Goal: Task Accomplishment & Management: Manage account settings

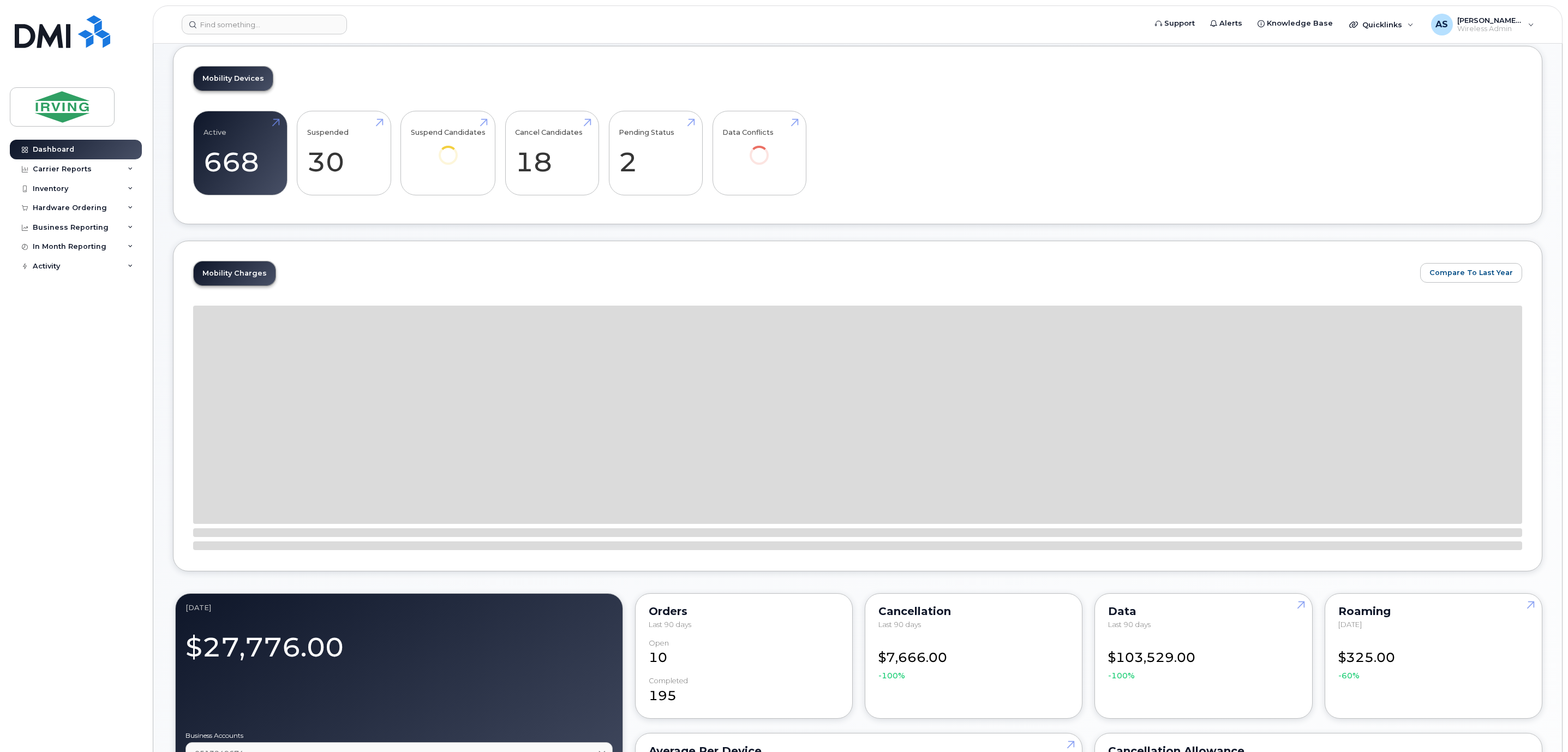
scroll to position [82, 0]
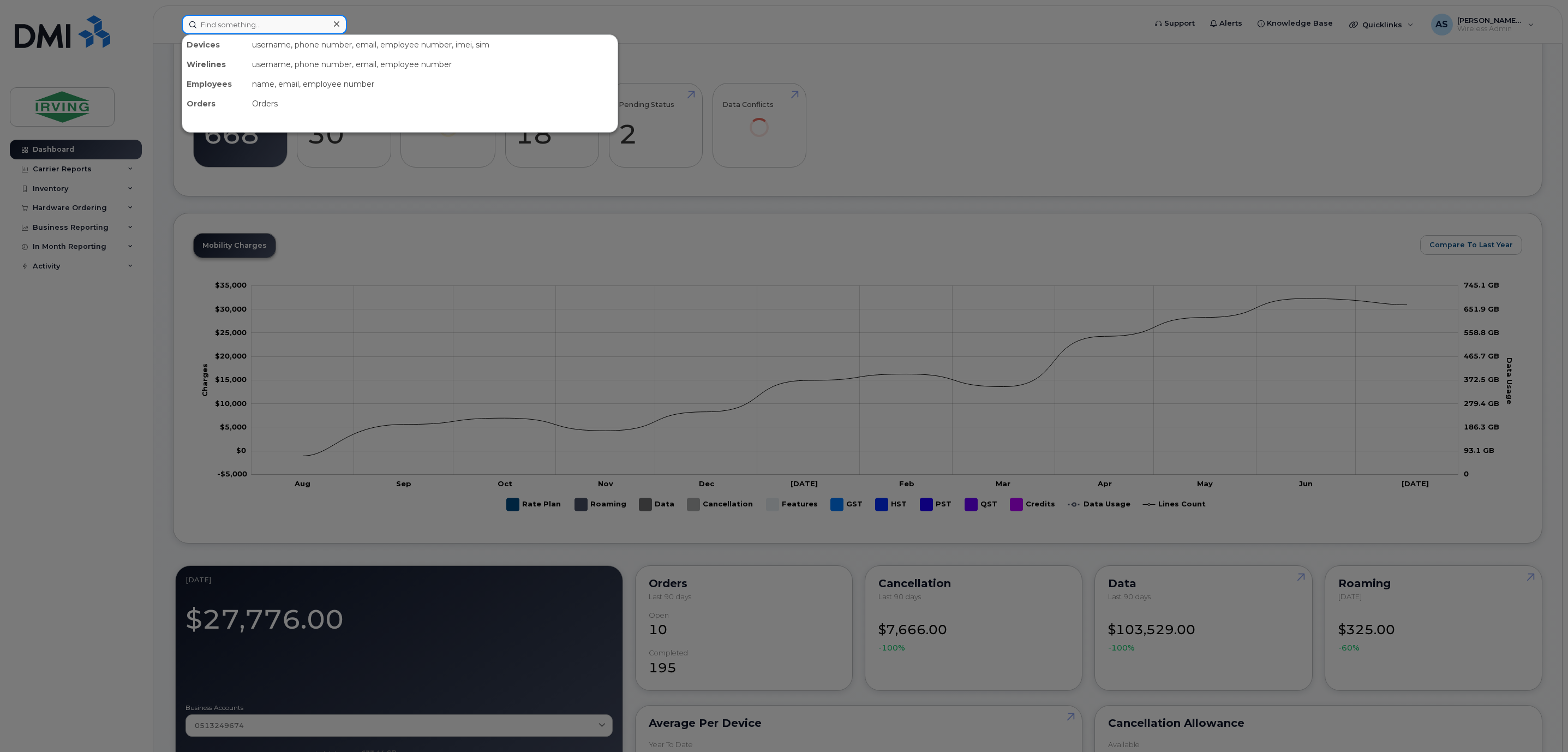
drag, startPoint x: 321, startPoint y: 27, endPoint x: 313, endPoint y: 29, distance: 8.2
click at [320, 27] on input at bounding box center [264, 24] width 166 height 20
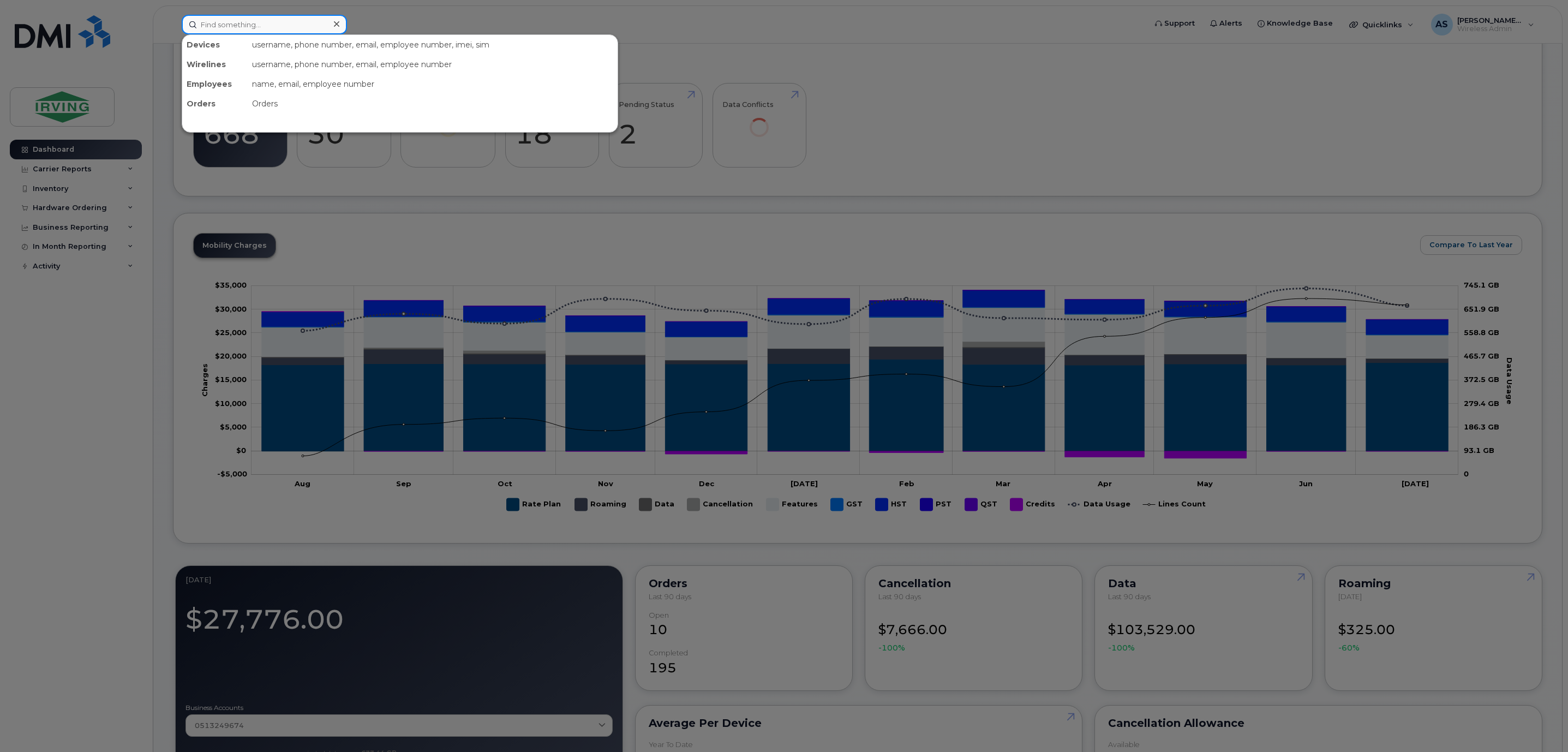
click at [312, 29] on input at bounding box center [264, 24] width 166 height 20
drag, startPoint x: 262, startPoint y: 23, endPoint x: 167, endPoint y: 79, distance: 110.3
click at [173, 34] on div "4037952902 Devices Wayne Mclean 403 - 795 - 2902 active -" at bounding box center [660, 24] width 975 height 20
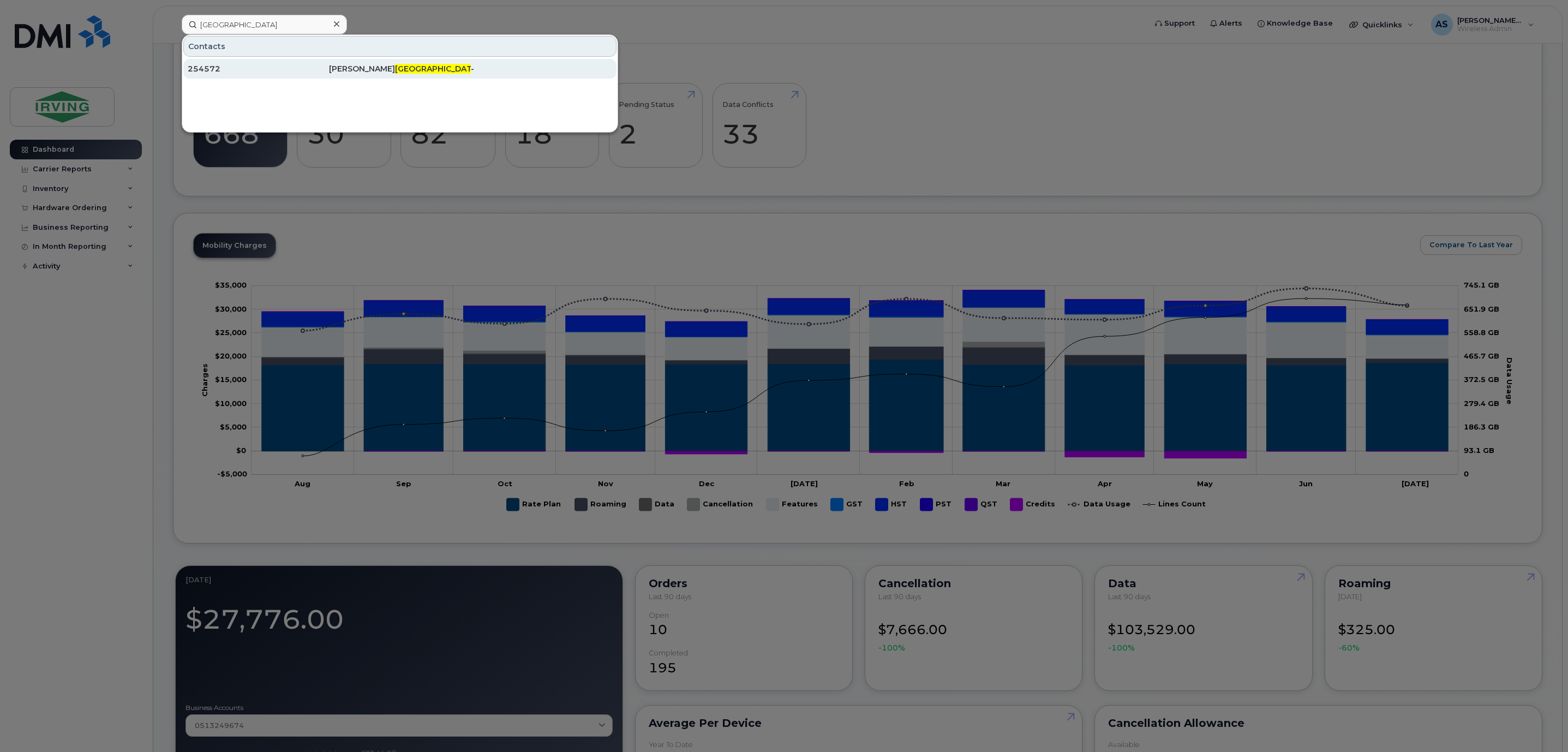
click at [234, 73] on div "254572" at bounding box center [259, 69] width 141 height 11
drag, startPoint x: 234, startPoint y: 26, endPoint x: 167, endPoint y: 24, distance: 67.0
click at [173, 24] on div "st louis Contacts 254572 Joseph St Louis -" at bounding box center [660, 24] width 975 height 20
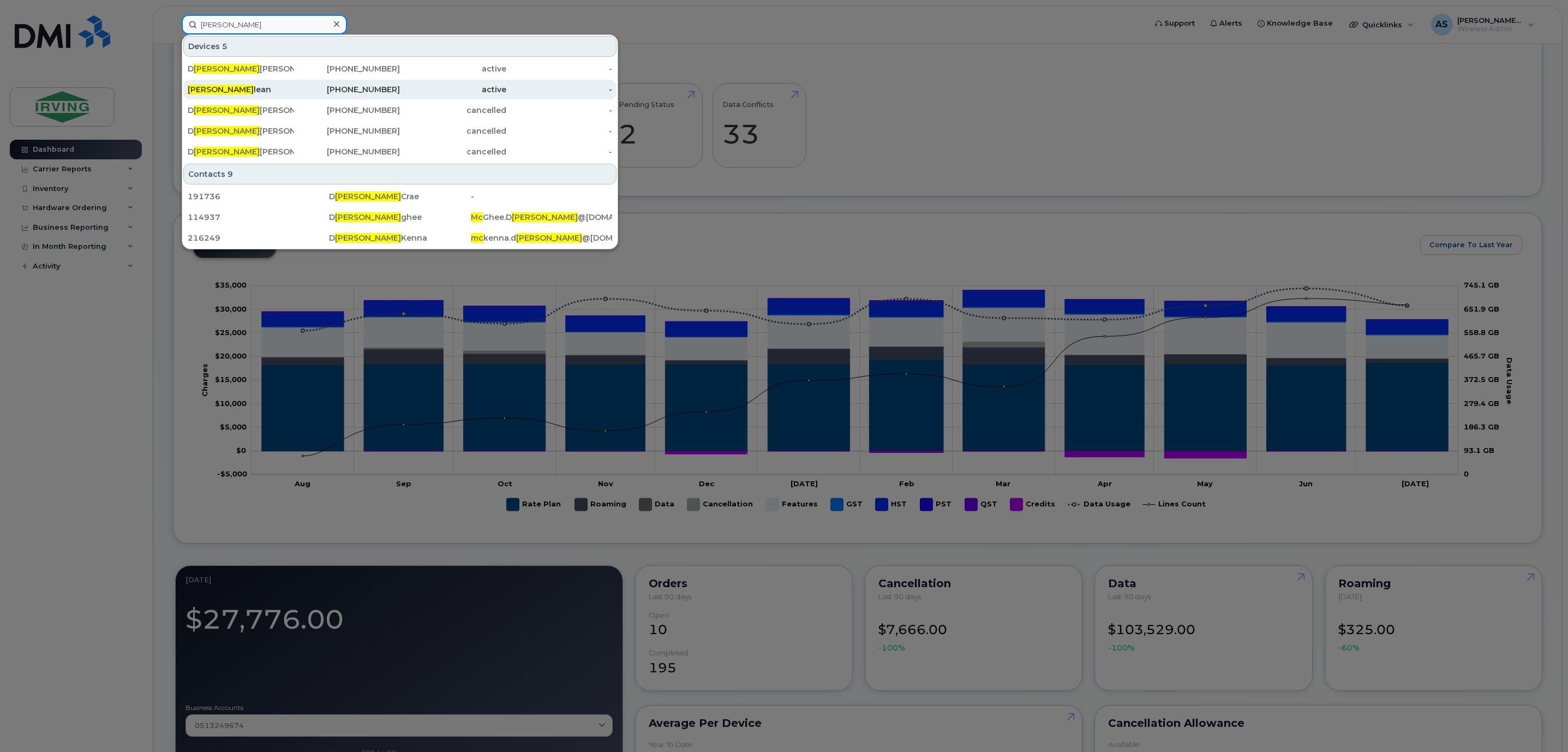
type input "wayne mc"
click at [228, 94] on div "Wayne Mc lean" at bounding box center [241, 89] width 106 height 11
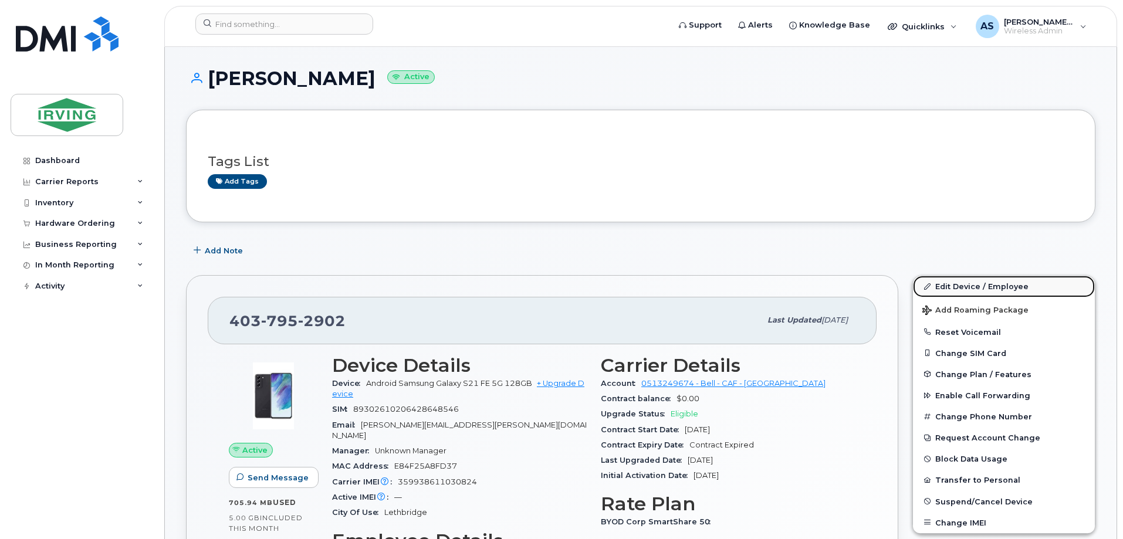
click at [990, 292] on link "Edit Device / Employee" at bounding box center [1004, 286] width 182 height 21
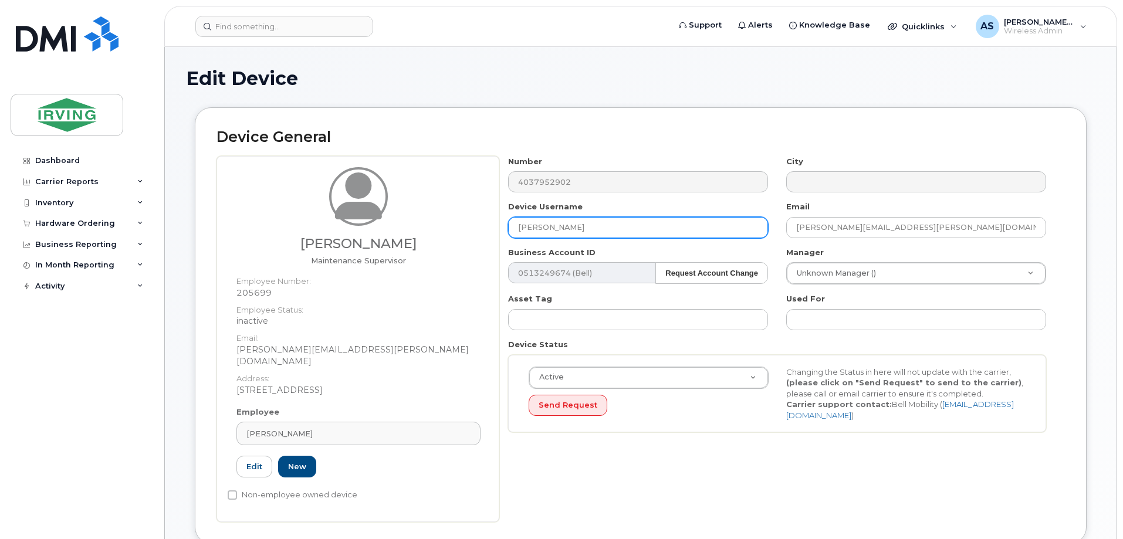
drag, startPoint x: 599, startPoint y: 228, endPoint x: 521, endPoint y: 224, distance: 78.2
click at [521, 224] on input "[PERSON_NAME]" at bounding box center [638, 227] width 260 height 21
drag, startPoint x: 620, startPoint y: 227, endPoint x: 374, endPoint y: 271, distance: 249.7
click at [440, 222] on div "Wayne McLean Maintenance Supervisor Employee Number: 205699 Employee Status: in…" at bounding box center [641, 339] width 849 height 366
type input "[PERSON_NAME] St [PERSON_NAME]"
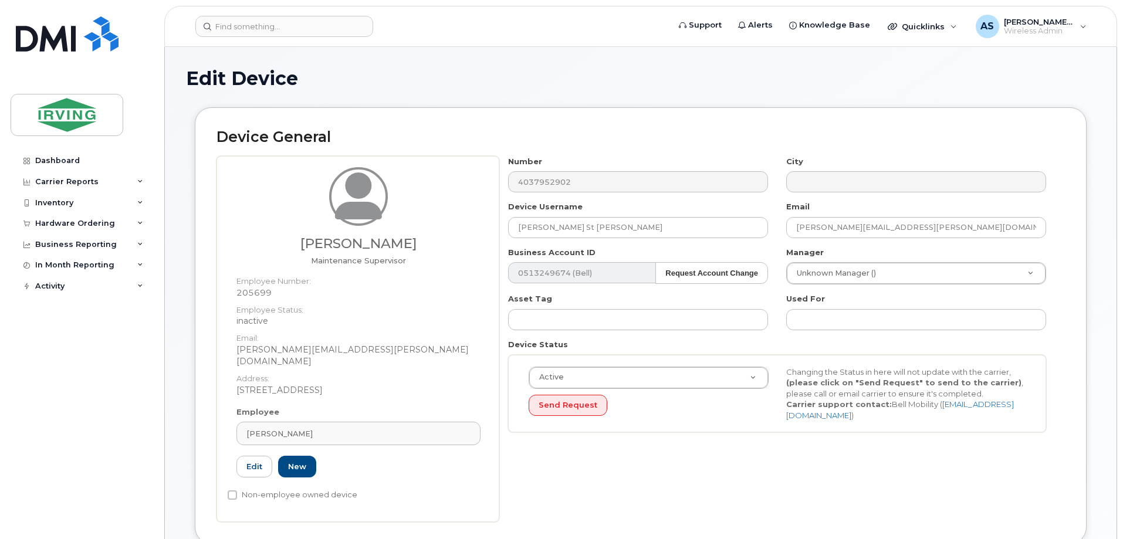
click at [374, 468] on div "Employee Wayne McLean Type first three symbols or more 205699 Edit New" at bounding box center [359, 448] width 262 height 82
drag, startPoint x: 345, startPoint y: 425, endPoint x: 156, endPoint y: 411, distance: 189.5
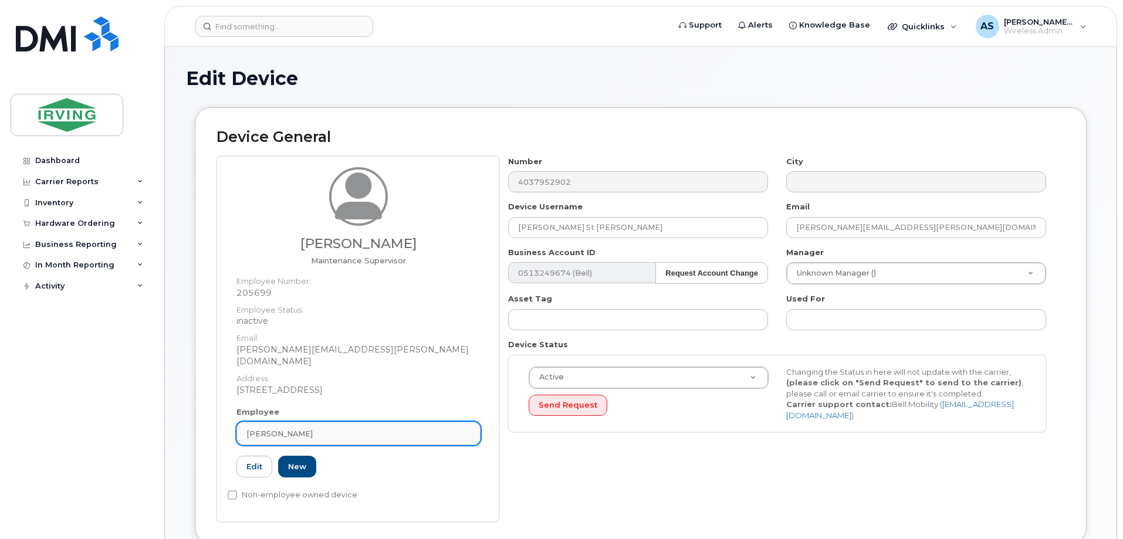
click at [299, 428] on span "[PERSON_NAME]" at bounding box center [279, 433] width 66 height 11
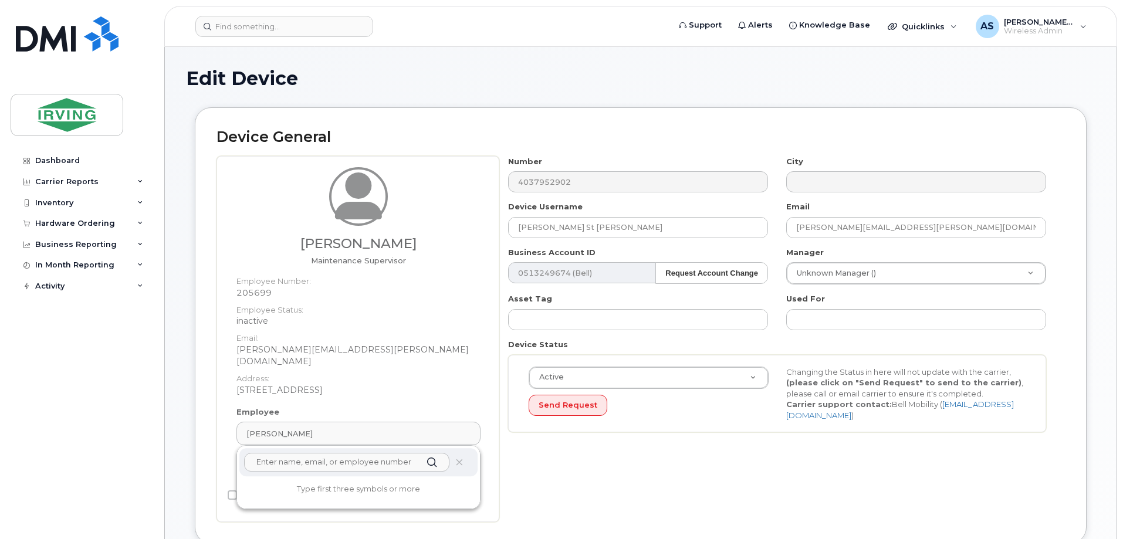
paste input "Joseph St Louis"
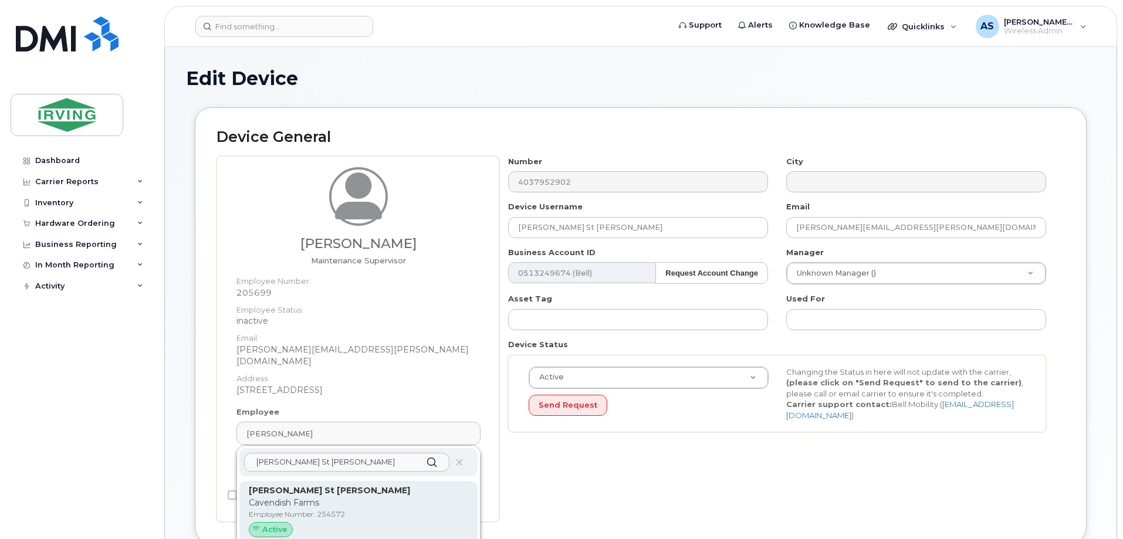
type input "[PERSON_NAME] St [PERSON_NAME]"
click at [317, 497] on p "Cavendish Farms" at bounding box center [358, 503] width 219 height 12
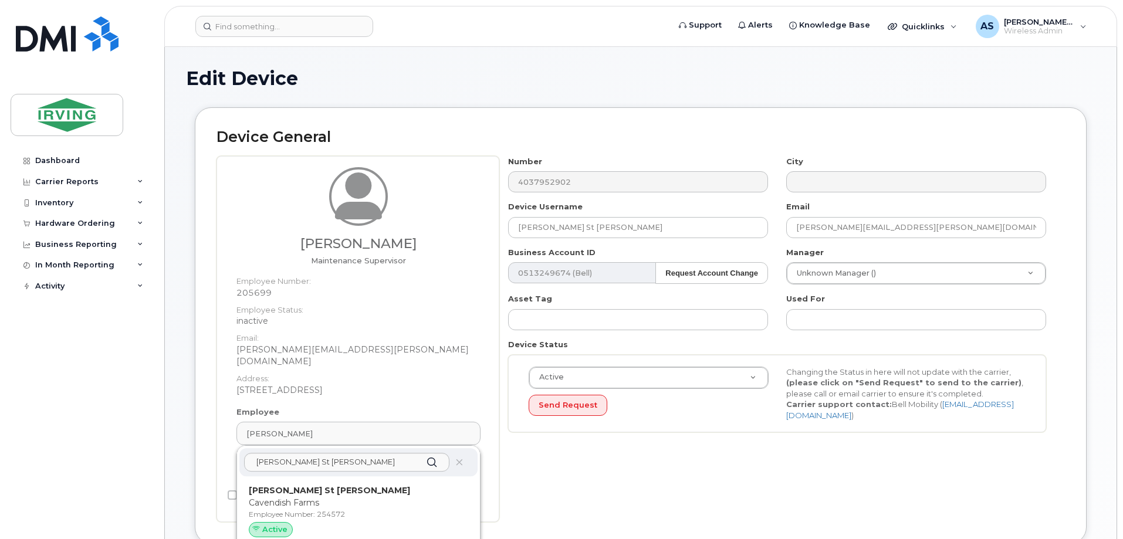
type input "254572"
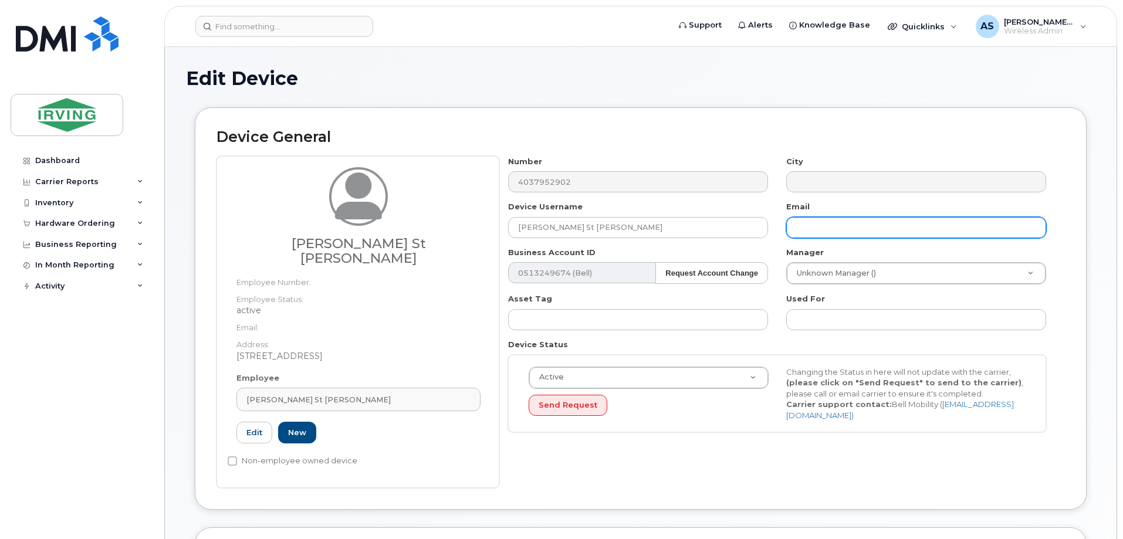
click at [799, 228] on input "text" at bounding box center [916, 227] width 260 height 21
click at [837, 221] on input "text" at bounding box center [916, 227] width 260 height 21
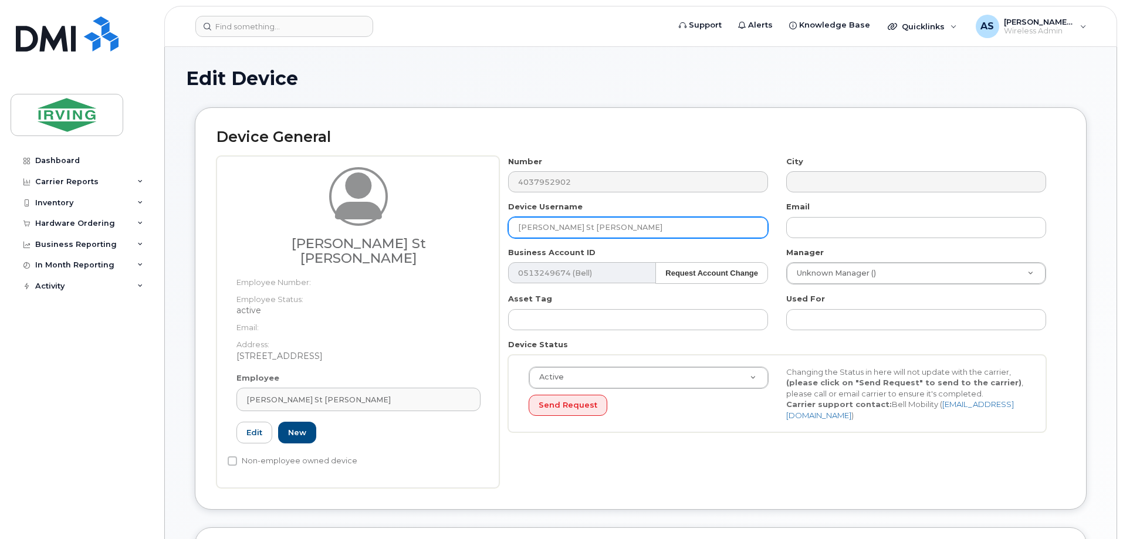
click at [634, 227] on input "[PERSON_NAME] St [PERSON_NAME]" at bounding box center [638, 227] width 260 height 21
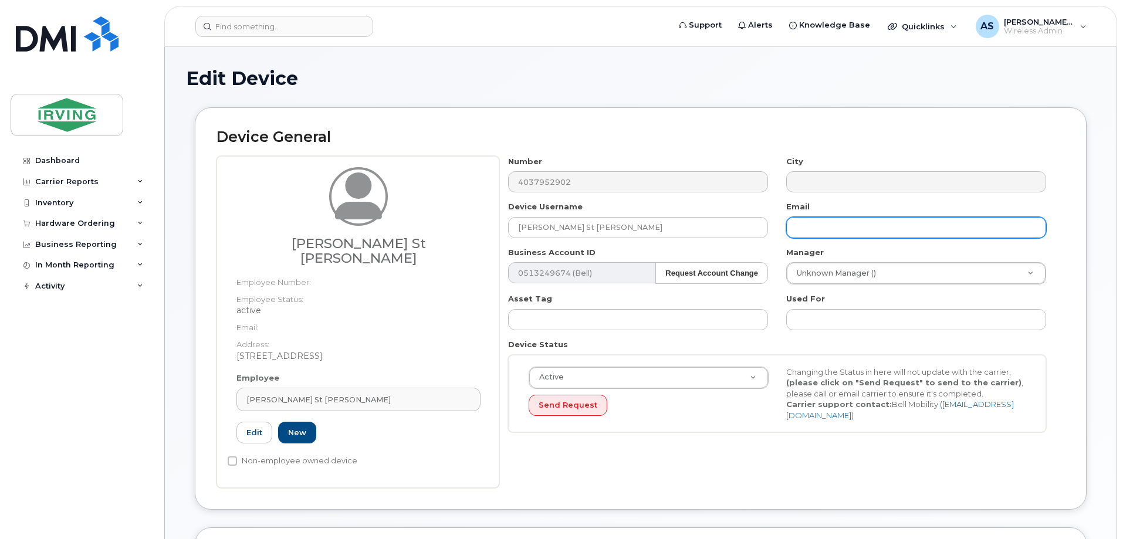
click at [860, 225] on input "text" at bounding box center [916, 227] width 260 height 21
type input "[EMAIL_ADDRESS][PERSON_NAME][DOMAIN_NAME]"
click at [741, 134] on h2 "Device General" at bounding box center [641, 137] width 849 height 16
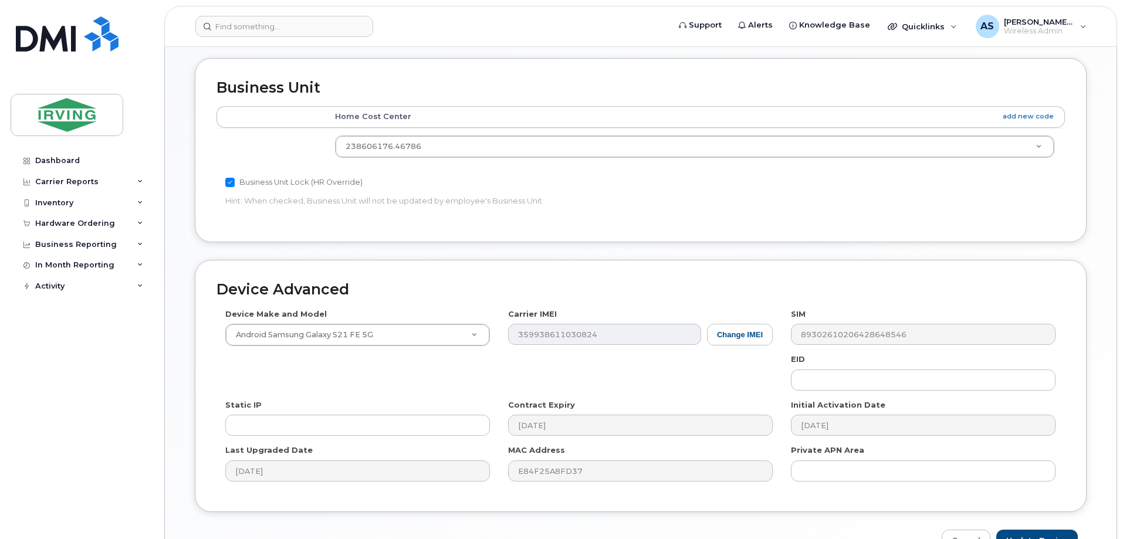
scroll to position [526, 0]
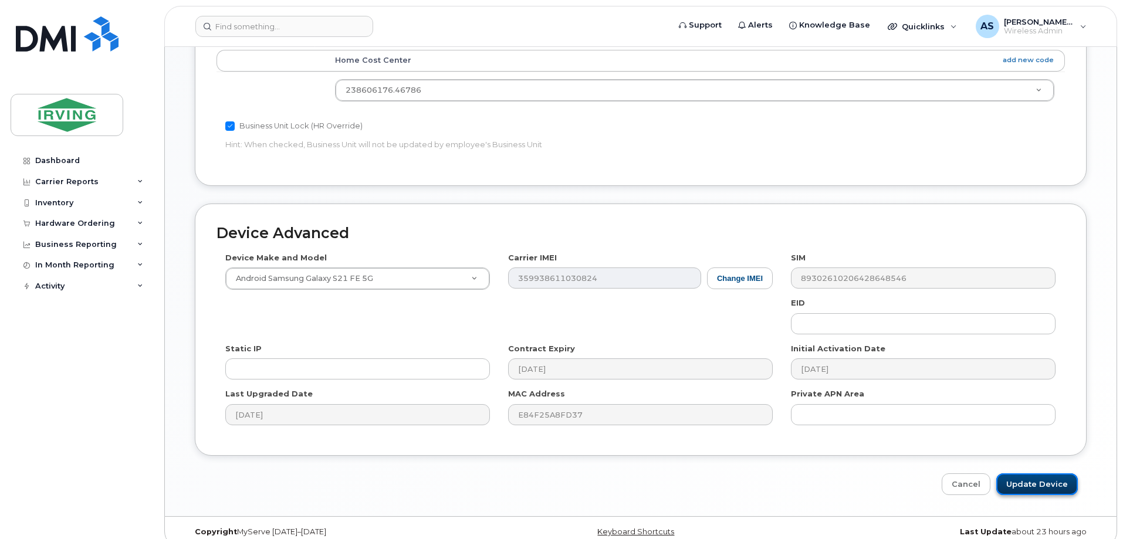
click at [1019, 474] on input "Update Device" at bounding box center [1037, 485] width 82 height 22
type input "Saving..."
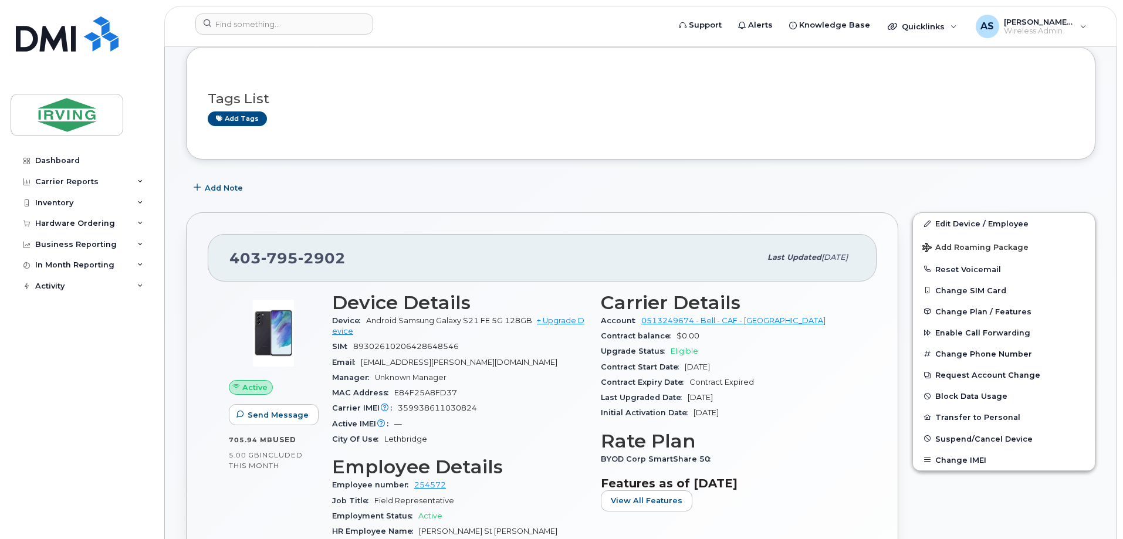
scroll to position [59, 0]
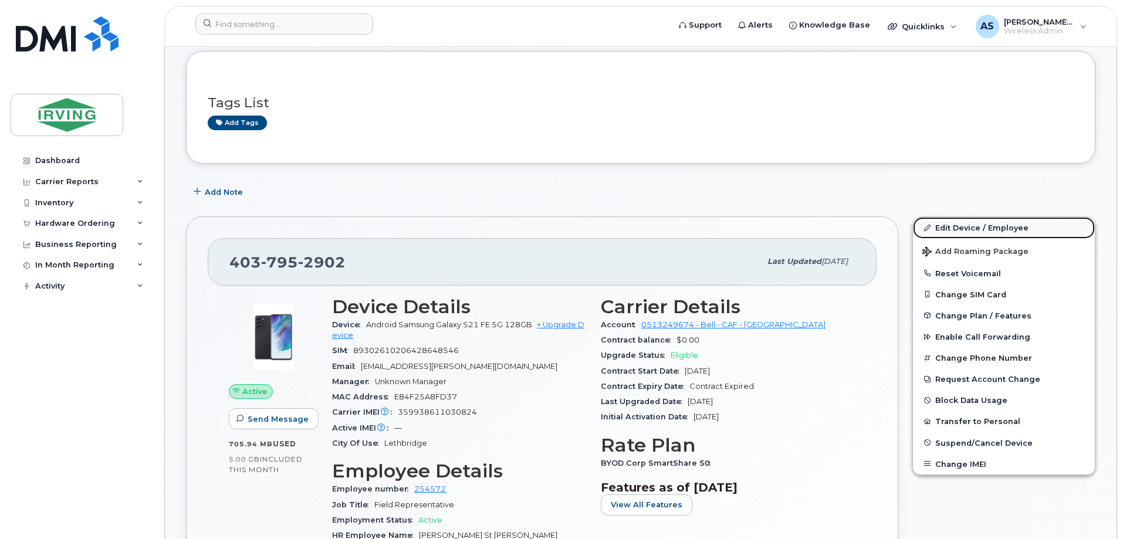
click at [954, 229] on link "Edit Device / Employee" at bounding box center [1004, 227] width 182 height 21
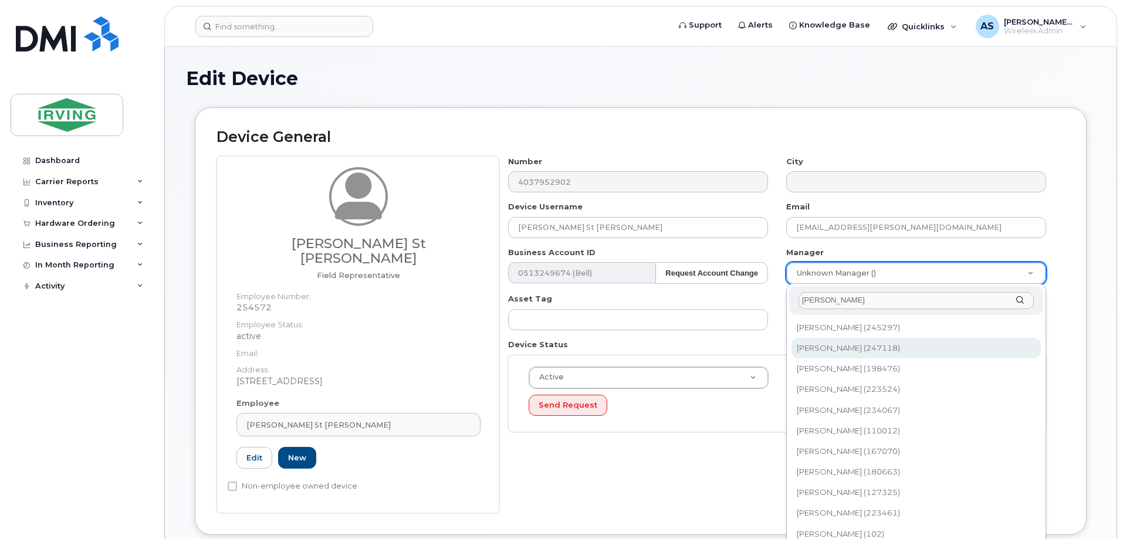
type input "jeremy"
type input "2420673"
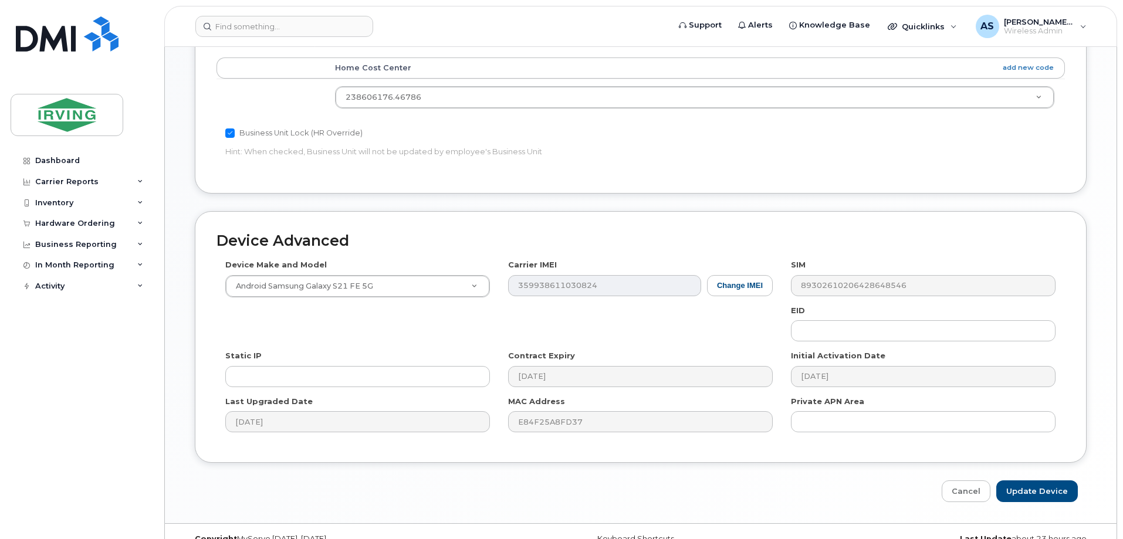
scroll to position [551, 0]
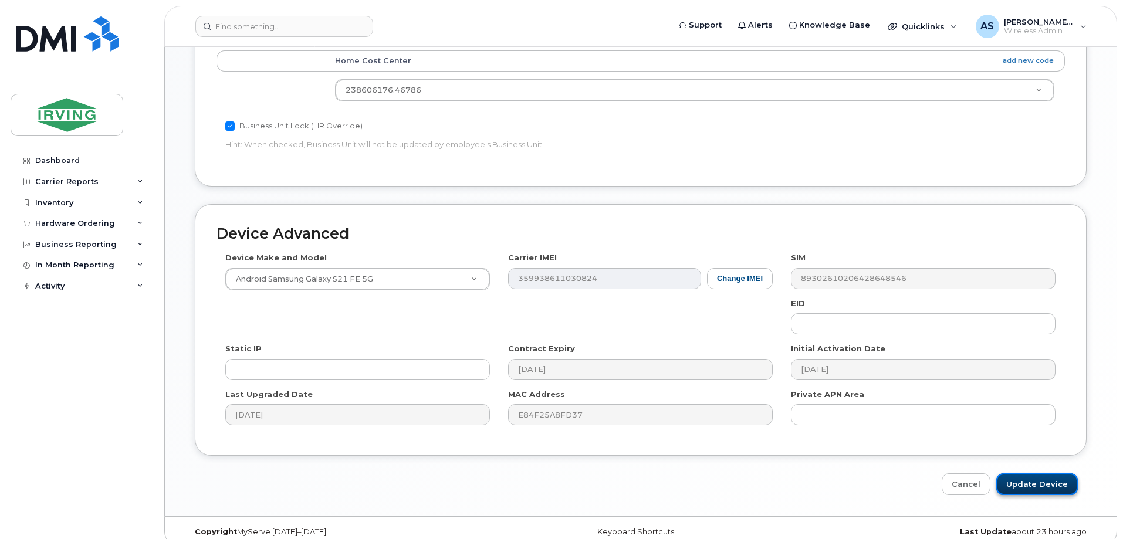
click at [1040, 474] on input "Update Device" at bounding box center [1037, 485] width 82 height 22
type input "Saving..."
